Goal: Check status: Check status

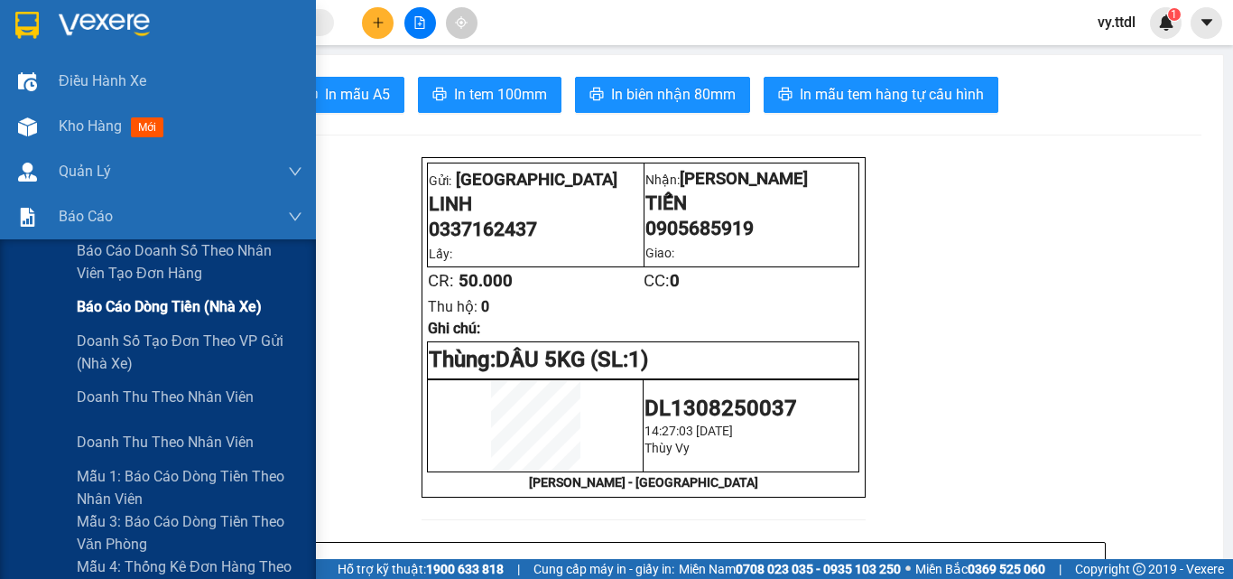
click at [98, 313] on span "Báo cáo dòng tiền (nhà xe)" at bounding box center [169, 306] width 185 height 23
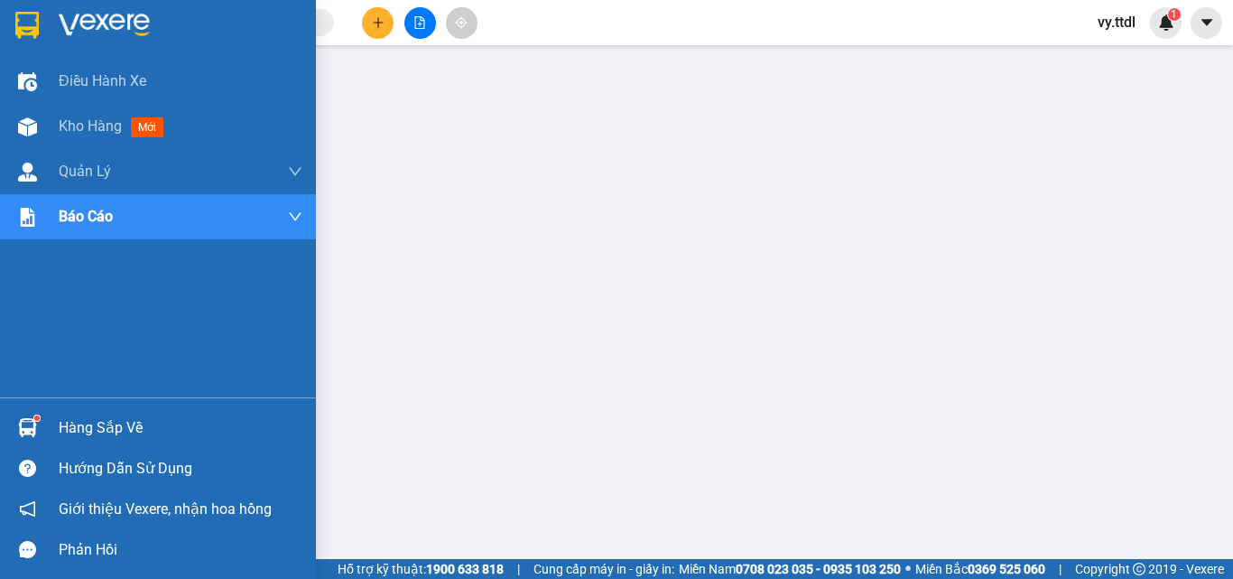
click at [46, 16] on div at bounding box center [158, 29] width 316 height 59
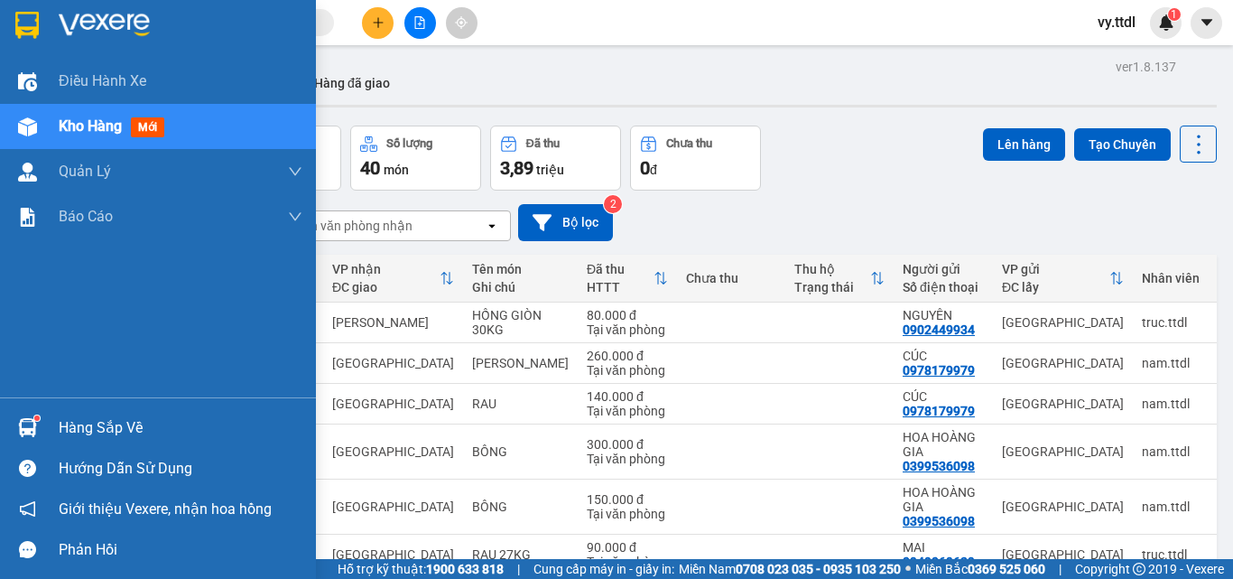
click at [9, 13] on div at bounding box center [158, 29] width 316 height 59
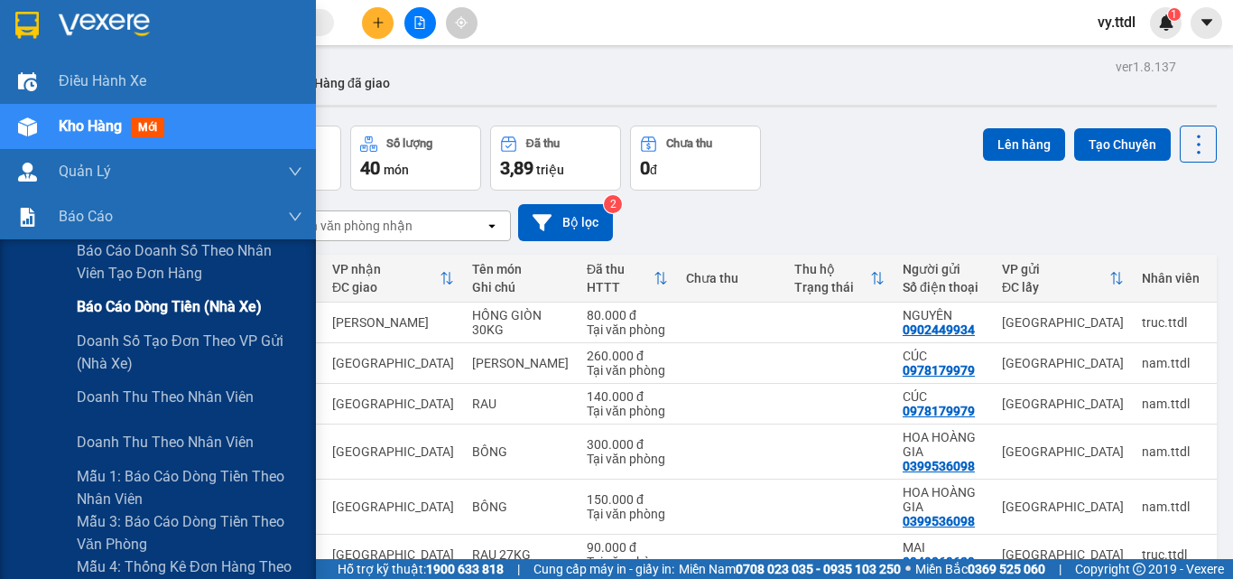
click at [136, 314] on span "Báo cáo dòng tiền (nhà xe)" at bounding box center [169, 306] width 185 height 23
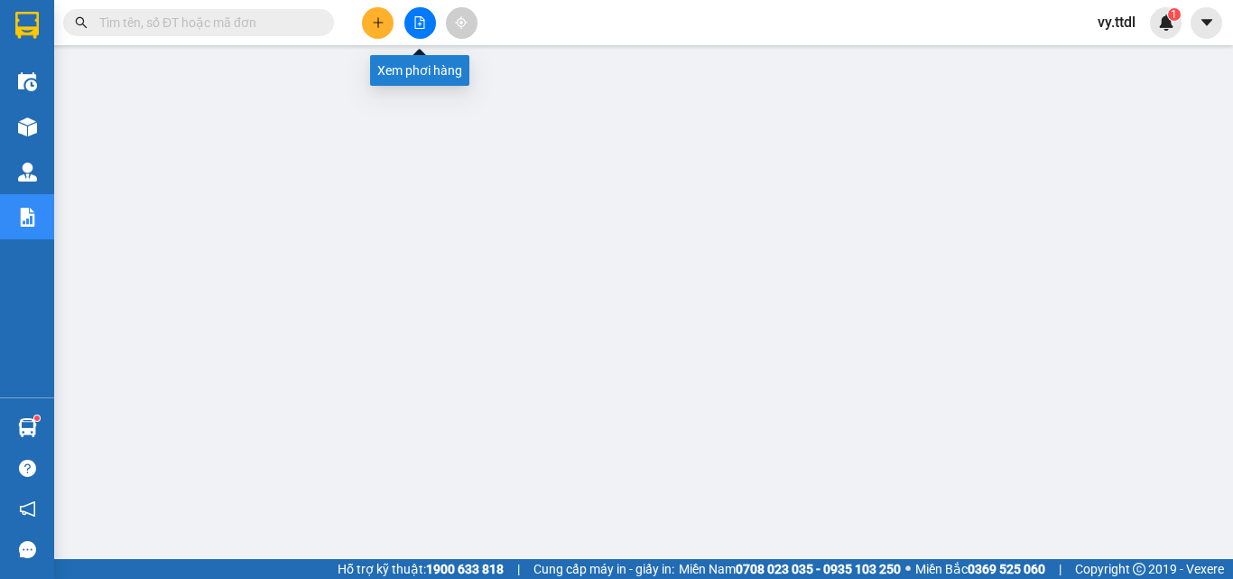
click at [424, 23] on icon "file-add" at bounding box center [420, 22] width 10 height 13
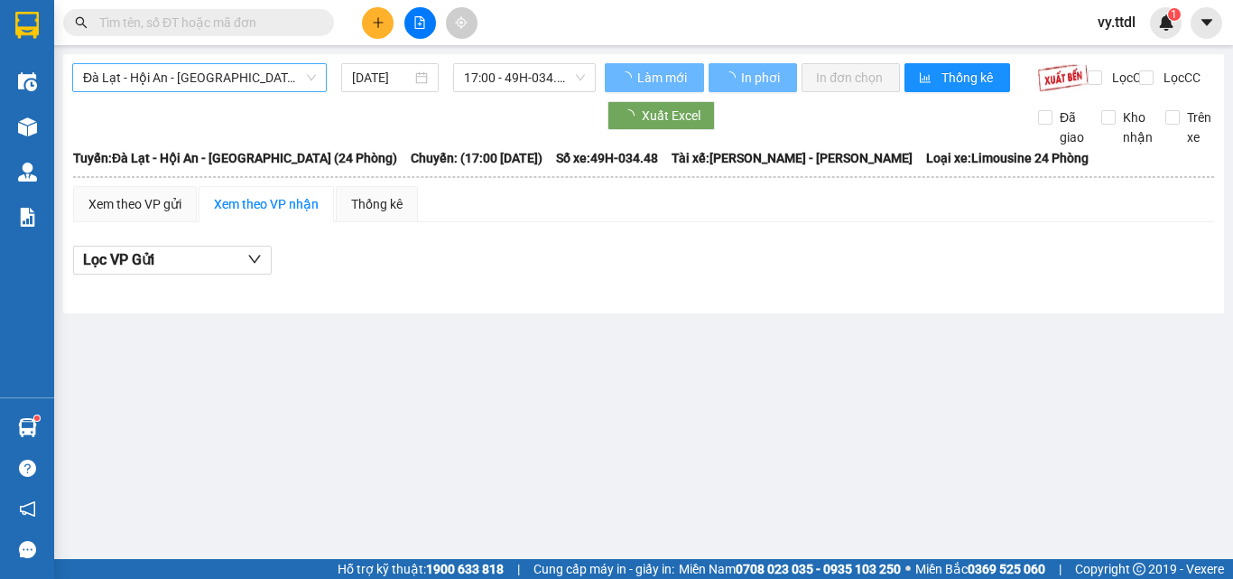
click at [220, 73] on span "Đà Lạt - Hội An - [GEOGRAPHIC_DATA] (24 Phòng)" at bounding box center [199, 77] width 233 height 27
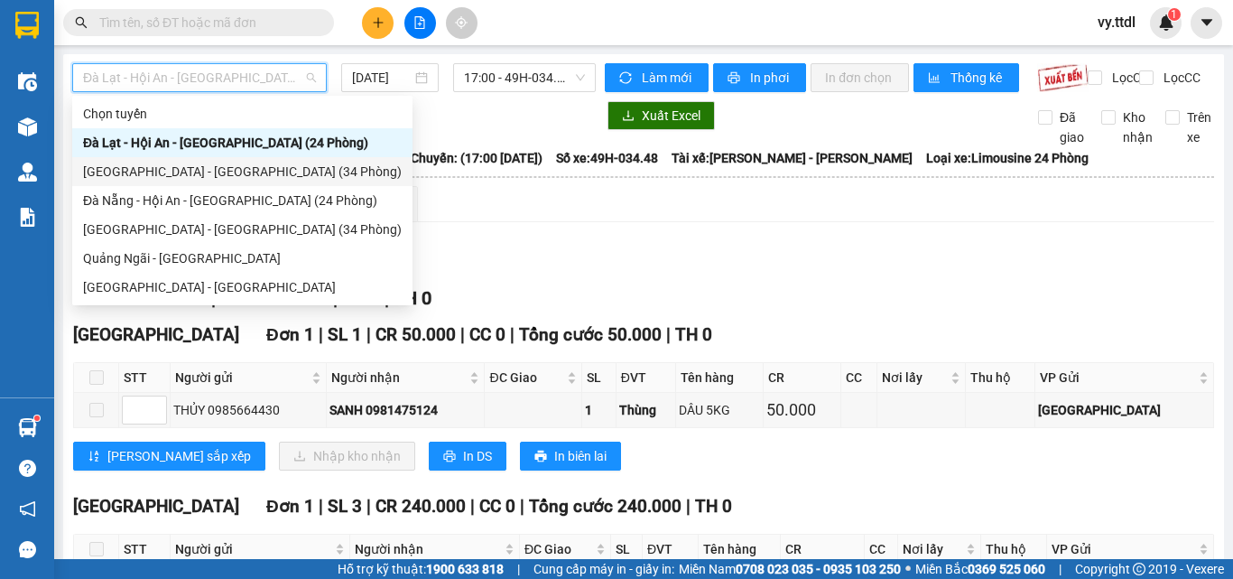
click at [209, 173] on div "[GEOGRAPHIC_DATA] - [GEOGRAPHIC_DATA] (34 Phòng)" at bounding box center [242, 172] width 319 height 20
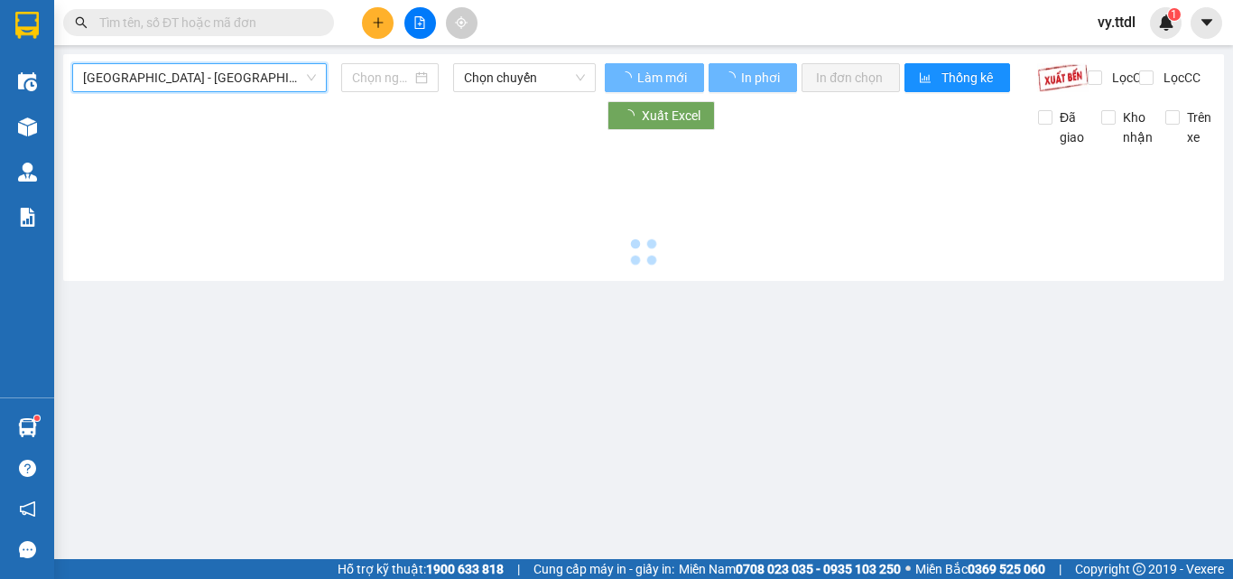
type input "[DATE]"
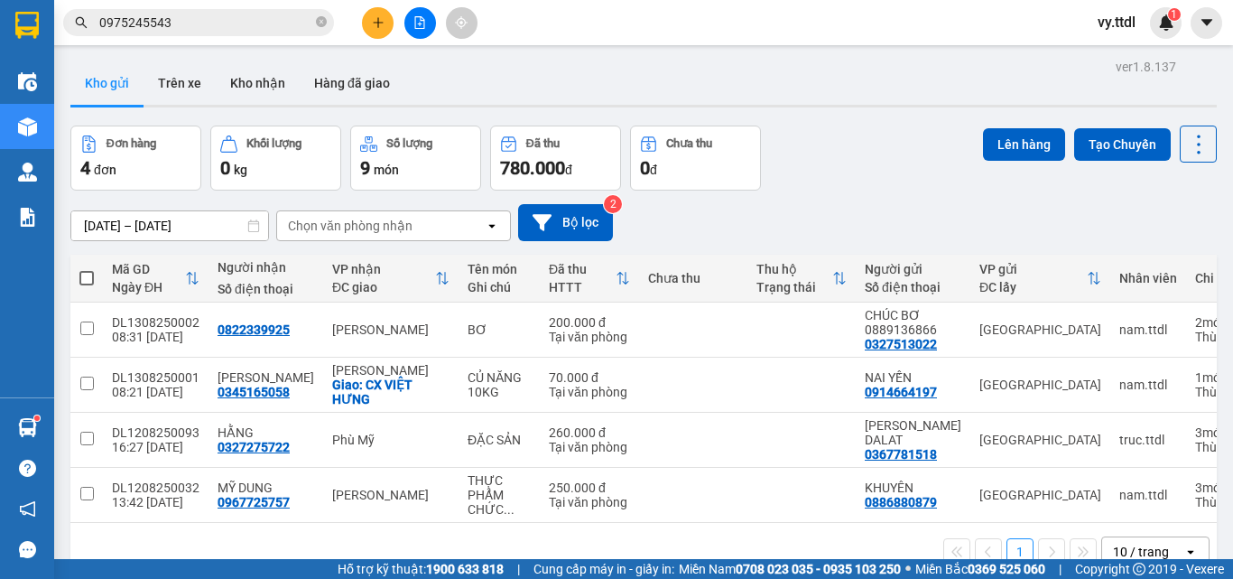
click at [421, 36] on button at bounding box center [420, 23] width 32 height 32
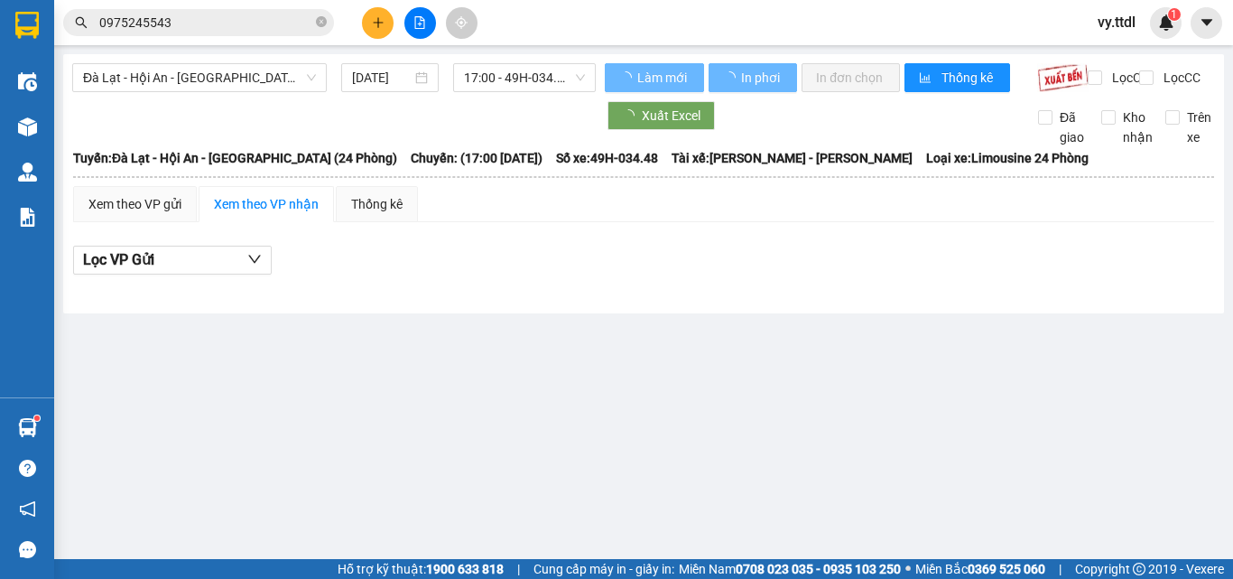
click at [210, 78] on span "Đà Lạt - Hội An - [GEOGRAPHIC_DATA] (24 Phòng)" at bounding box center [199, 77] width 233 height 27
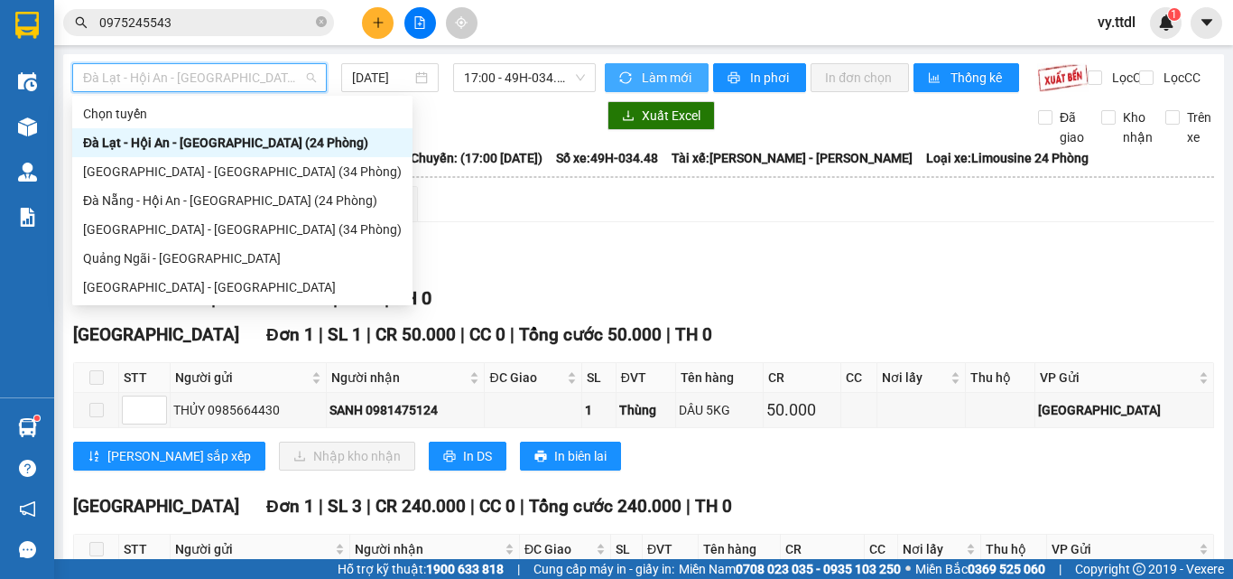
click at [652, 75] on span "Làm mới" at bounding box center [668, 78] width 52 height 20
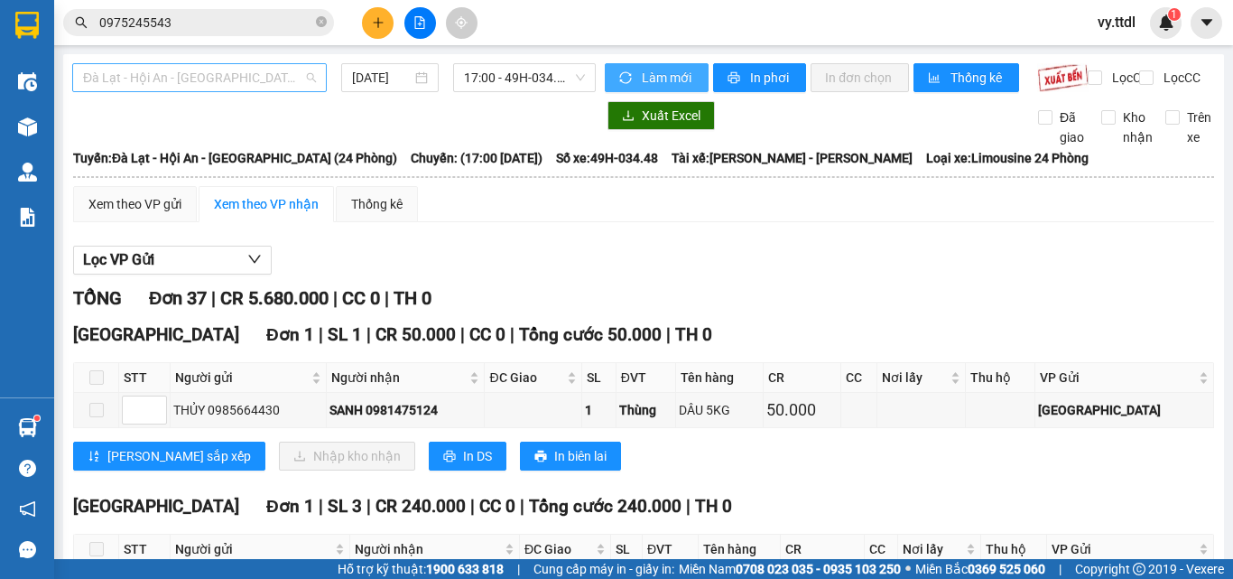
click at [264, 79] on span "Đà Lạt - Hội An - [GEOGRAPHIC_DATA] (24 Phòng)" at bounding box center [199, 77] width 233 height 27
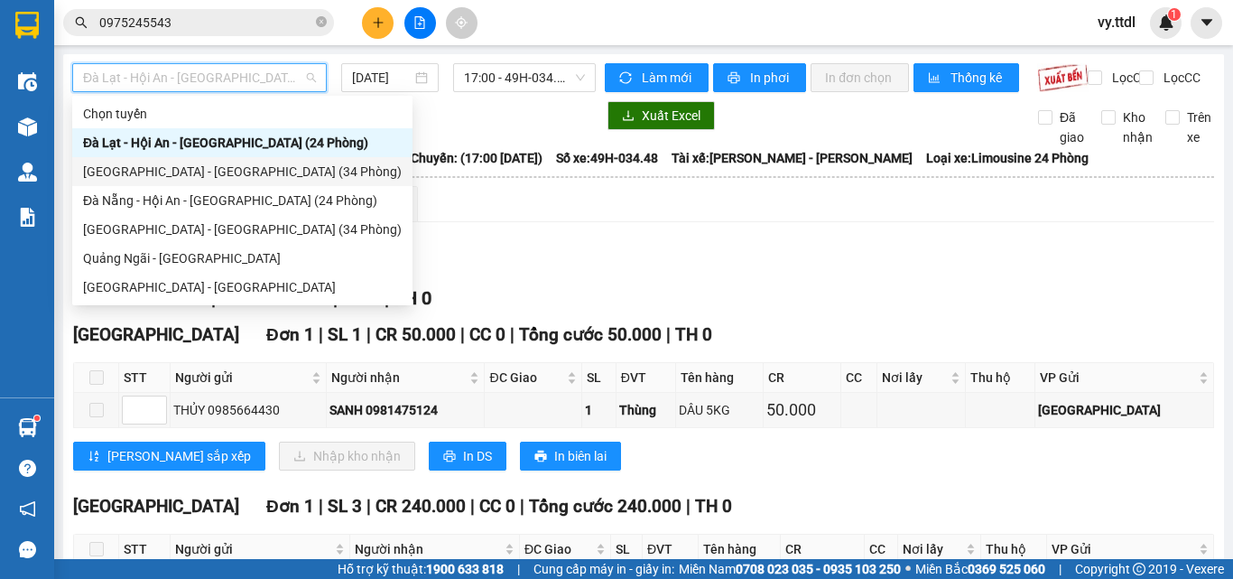
click at [205, 175] on div "[GEOGRAPHIC_DATA] - [GEOGRAPHIC_DATA] (34 Phòng)" at bounding box center [242, 172] width 319 height 20
type input "[DATE]"
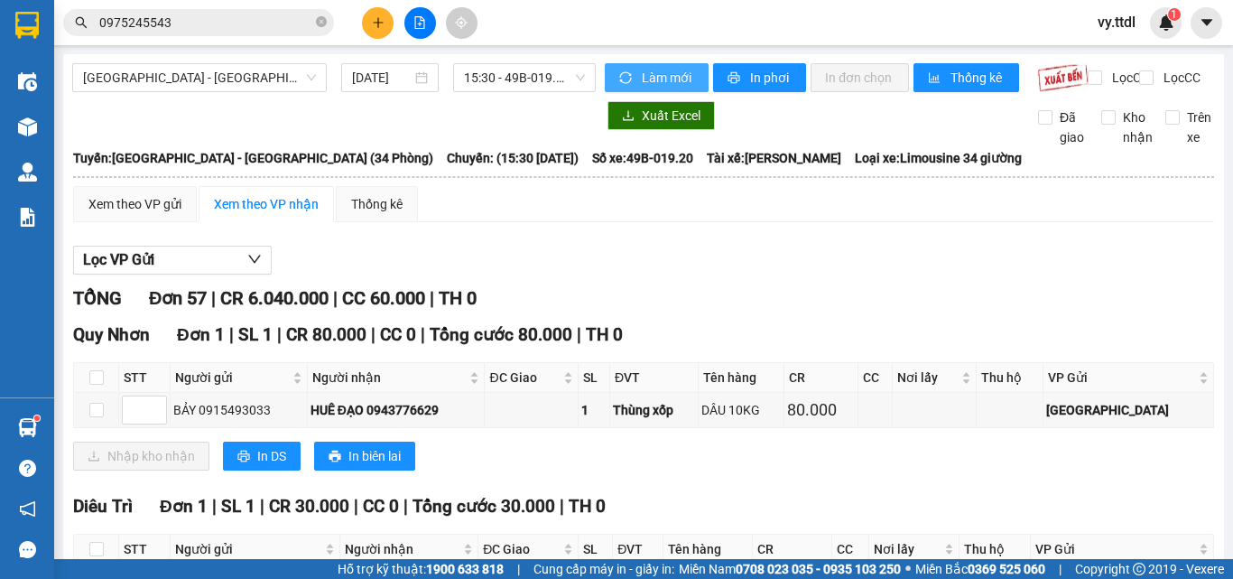
click at [663, 84] on span "Làm mới" at bounding box center [668, 78] width 52 height 20
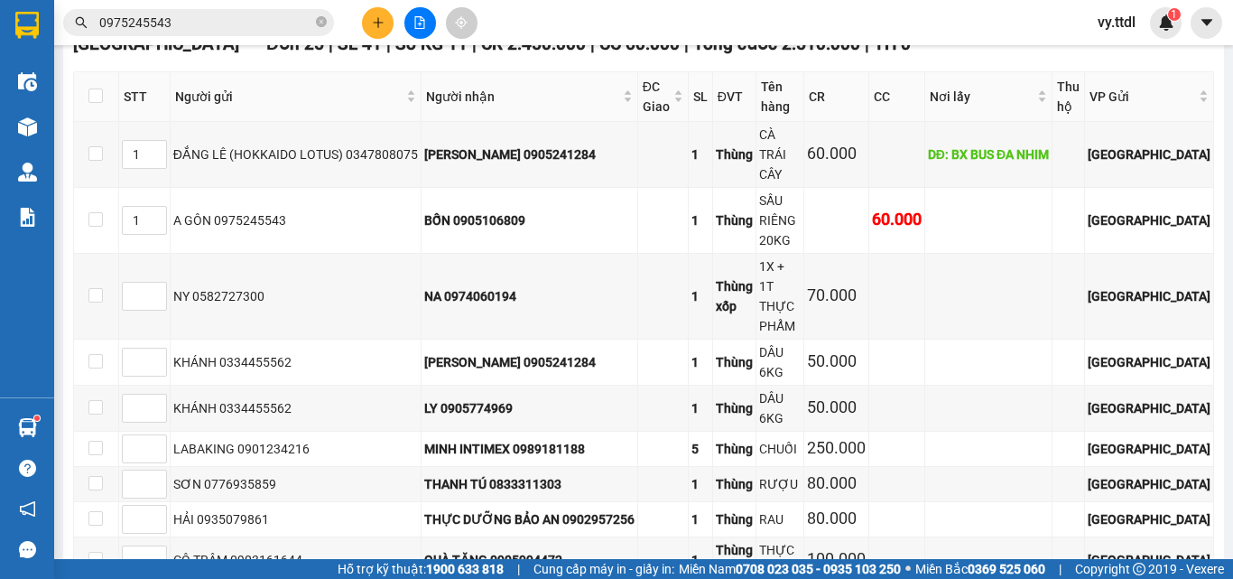
scroll to position [2325, 0]
